Goal: Check status

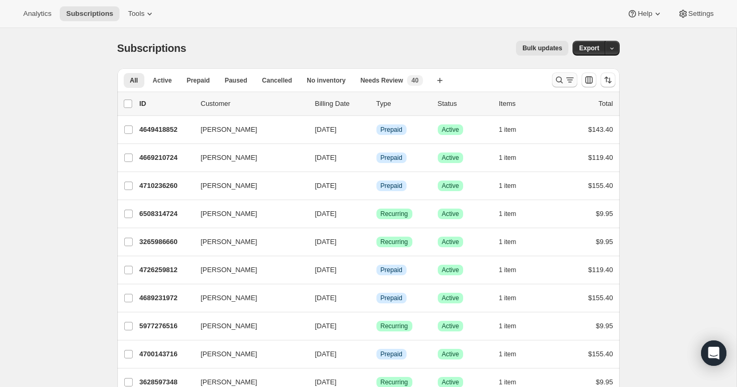
click at [567, 84] on icon "Search and filter results" at bounding box center [570, 80] width 11 height 11
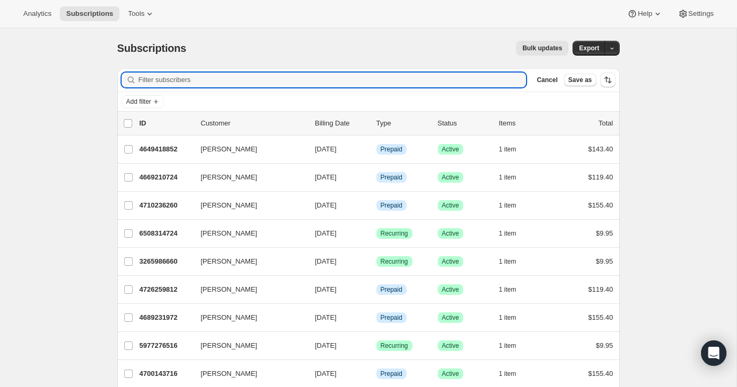
click at [567, 84] on button "Save as" at bounding box center [580, 80] width 32 height 13
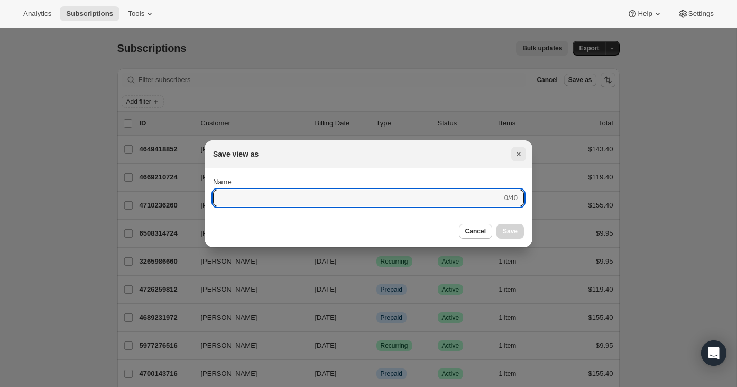
click at [516, 155] on icon "Close" at bounding box center [519, 154] width 11 height 11
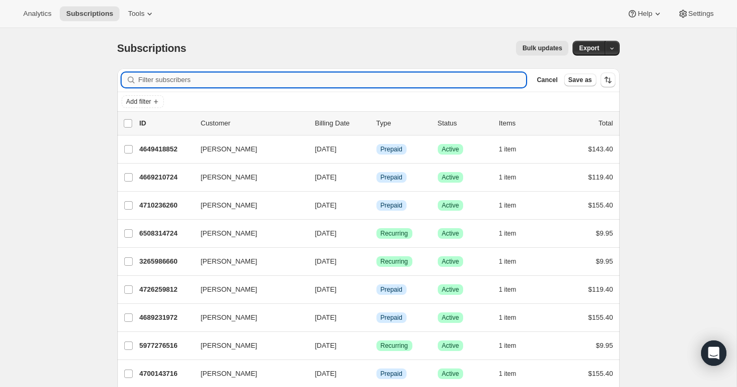
click at [481, 75] on input "Filter subscribers" at bounding box center [333, 79] width 388 height 15
paste input "[EMAIL_ADDRESS][DOMAIN_NAME]"
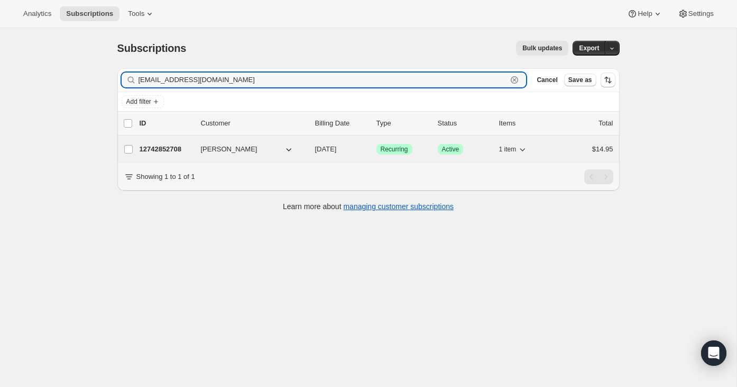
type input "[EMAIL_ADDRESS][DOMAIN_NAME]"
click at [586, 148] on div "$14.95" at bounding box center [587, 149] width 53 height 11
